Goal: Information Seeking & Learning: Learn about a topic

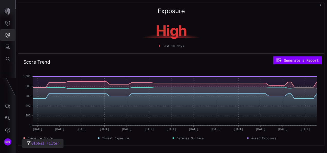
click at [6, 25] on icon "Threat Exposure" at bounding box center [7, 23] width 5 height 5
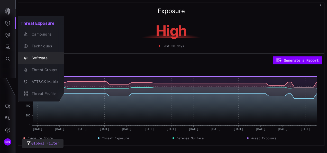
click at [42, 59] on div "Software" at bounding box center [43, 58] width 29 height 6
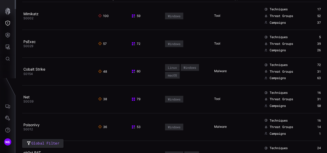
scroll to position [77, 0]
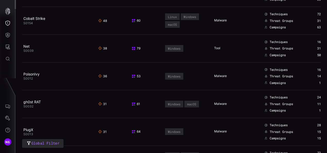
click at [171, 76] on div "Windows" at bounding box center [174, 76] width 13 height 4
click at [171, 75] on div "Windows" at bounding box center [174, 76] width 13 height 4
drag, startPoint x: 171, startPoint y: 75, endPoint x: 170, endPoint y: 78, distance: 2.6
click at [175, 75] on div "Windows" at bounding box center [174, 76] width 13 height 4
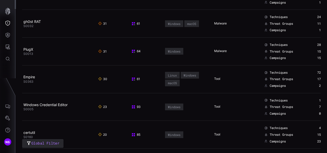
scroll to position [180, 0]
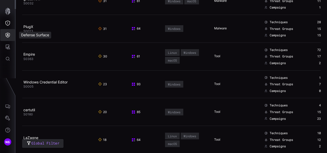
click at [9, 32] on button "Defense Surface" at bounding box center [7, 35] width 15 height 12
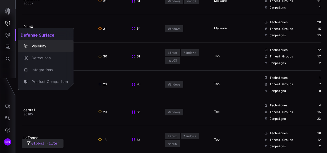
click at [42, 47] on div "Visibility" at bounding box center [48, 46] width 39 height 6
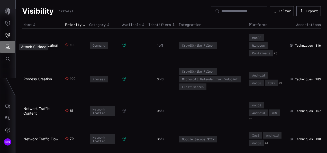
click at [3, 45] on button "Attack Surface" at bounding box center [7, 47] width 15 height 12
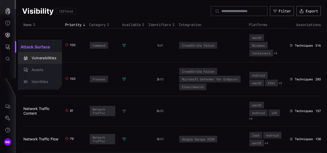
click at [40, 59] on div "Vulnerabilities" at bounding box center [42, 58] width 27 height 6
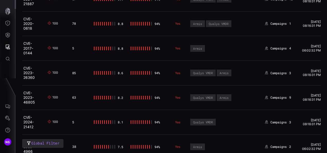
scroll to position [257, 0]
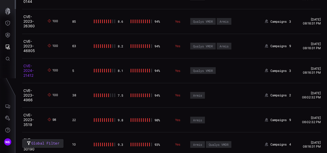
click at [27, 69] on link "CVE-2024-21412" at bounding box center [28, 70] width 10 height 14
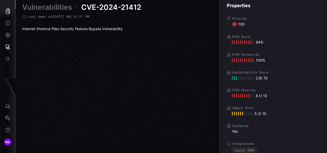
scroll to position [1108, 292]
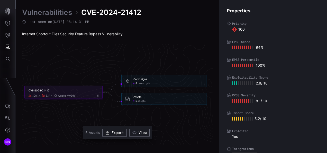
click at [107, 33] on div "Internet Shortcut Files Security Feature Bypass Vulnerability" at bounding box center [117, 34] width 191 height 5
